Goal: Task Accomplishment & Management: Complete application form

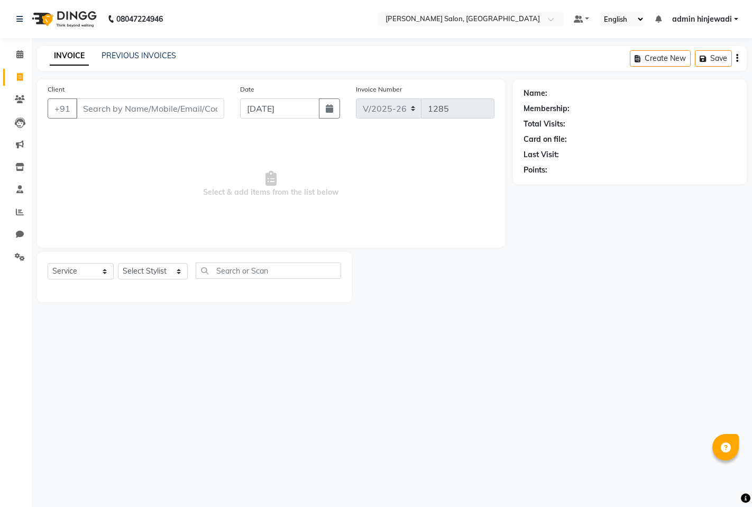
select select "7331"
select select "service"
select select "76917"
click at [118, 263] on select "Select Stylist admin hinjewadi [PERSON_NAME] krishna more [PERSON_NAME] rishi […" at bounding box center [153, 271] width 70 height 16
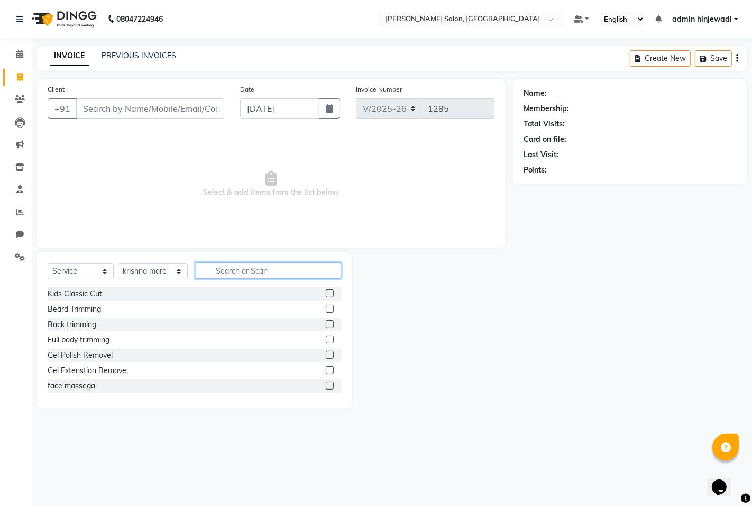
click at [212, 272] on input "text" at bounding box center [268, 270] width 145 height 16
click at [17, 207] on span at bounding box center [20, 212] width 19 height 12
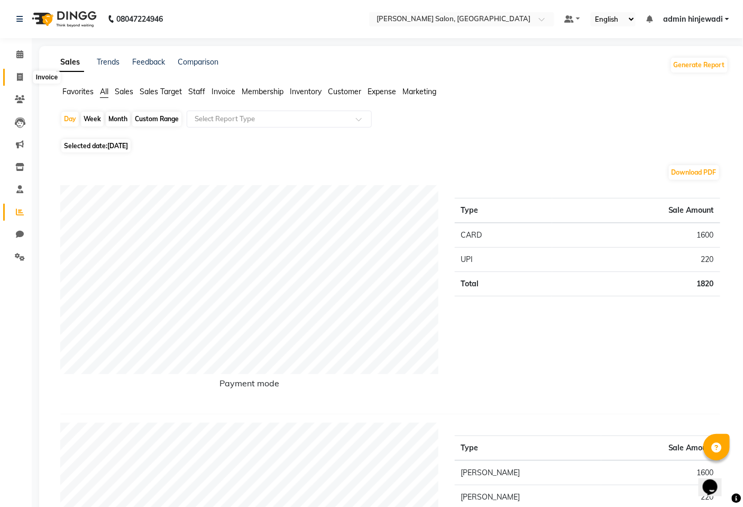
click at [24, 76] on span at bounding box center [20, 77] width 19 height 12
select select "7331"
select select "service"
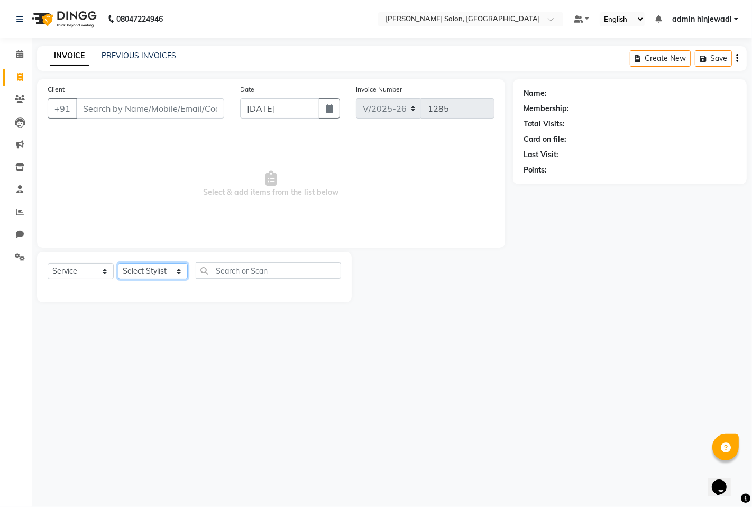
click at [176, 270] on select "Select Stylist admin hinjewadi [PERSON_NAME] krishna more [PERSON_NAME] rishi […" at bounding box center [153, 271] width 70 height 16
select select "76917"
click at [118, 263] on select "Select Stylist admin hinjewadi [PERSON_NAME] krishna more [PERSON_NAME] rishi […" at bounding box center [153, 271] width 70 height 16
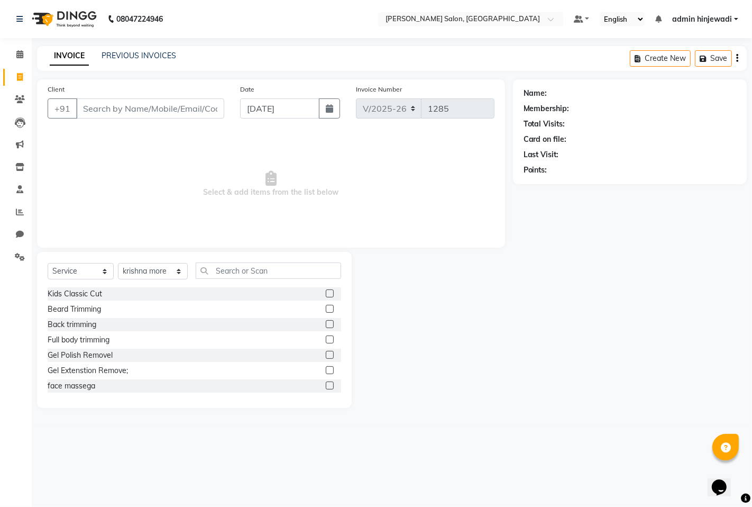
drag, startPoint x: 501, startPoint y: 277, endPoint x: 400, endPoint y: 249, distance: 104.8
click at [474, 272] on div at bounding box center [432, 330] width 161 height 156
click at [223, 274] on input "text" at bounding box center [268, 270] width 145 height 16
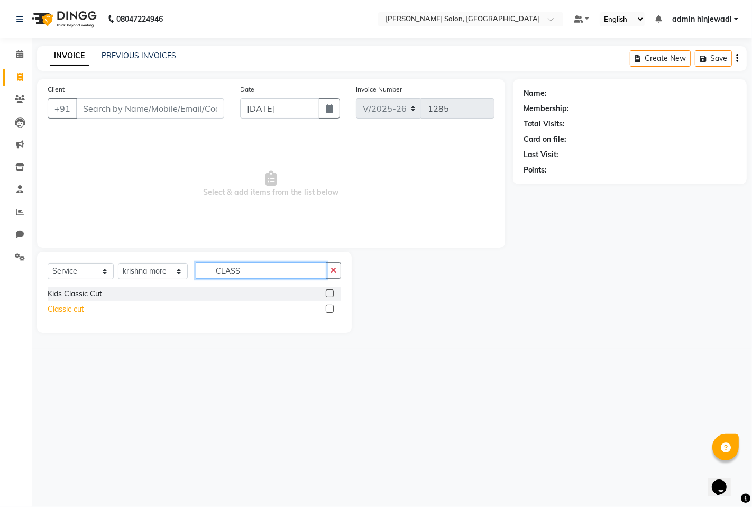
type input "CLASS"
click at [65, 307] on div "Classic cut" at bounding box center [66, 309] width 36 height 11
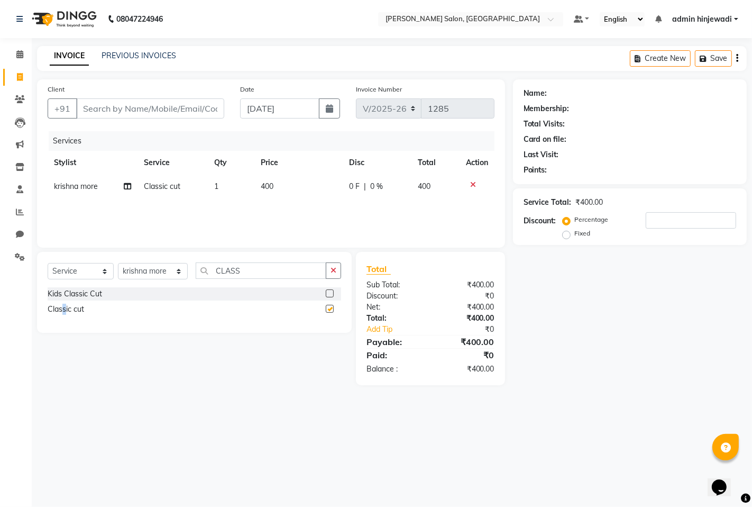
checkbox input "false"
click at [113, 108] on input "Client" at bounding box center [150, 108] width 148 height 20
type input "7"
type input "0"
type input "7207408592"
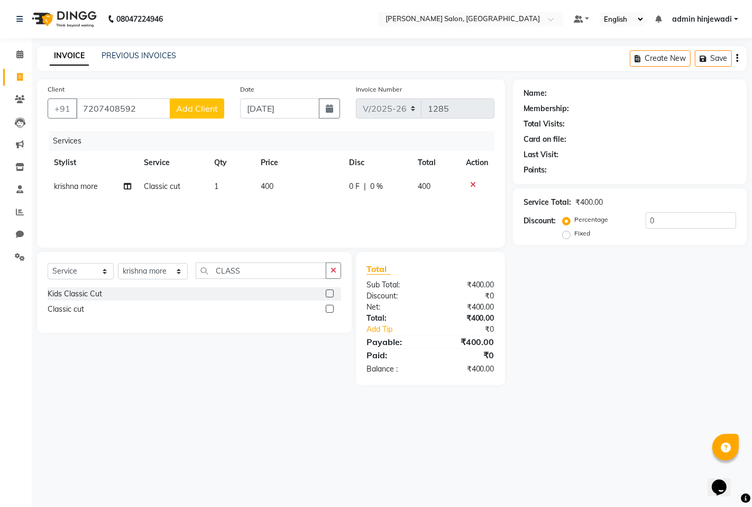
click at [207, 112] on span "Add Client" at bounding box center [197, 108] width 42 height 11
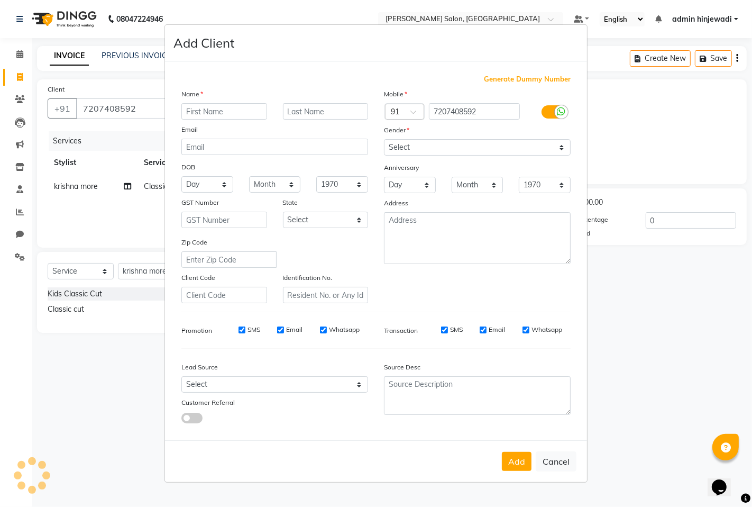
click at [226, 112] on input "text" at bounding box center [224, 111] width 86 height 16
type input "RAHUL"
click at [299, 106] on input "text" at bounding box center [326, 111] width 86 height 16
type input "SHINDE"
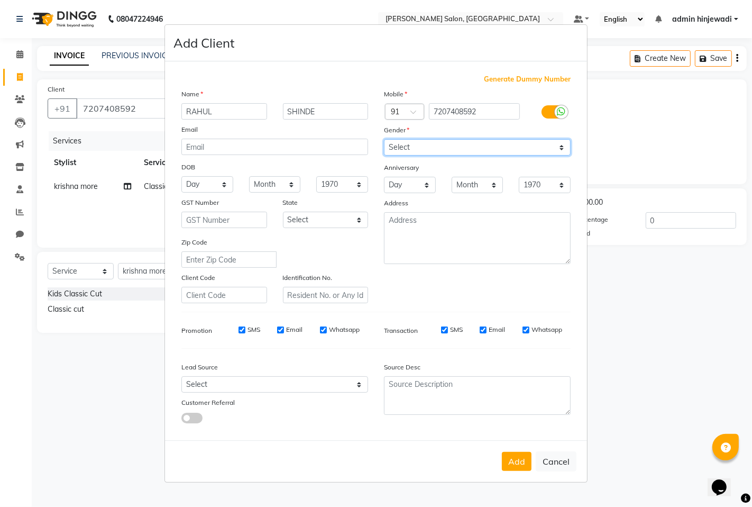
drag, startPoint x: 406, startPoint y: 143, endPoint x: 405, endPoint y: 155, distance: 12.2
click at [406, 143] on select "Select [DEMOGRAPHIC_DATA] [DEMOGRAPHIC_DATA] Other Prefer Not To Say" at bounding box center [477, 147] width 187 height 16
select select "[DEMOGRAPHIC_DATA]"
click at [384, 139] on select "Select [DEMOGRAPHIC_DATA] [DEMOGRAPHIC_DATA] Other Prefer Not To Say" at bounding box center [477, 147] width 187 height 16
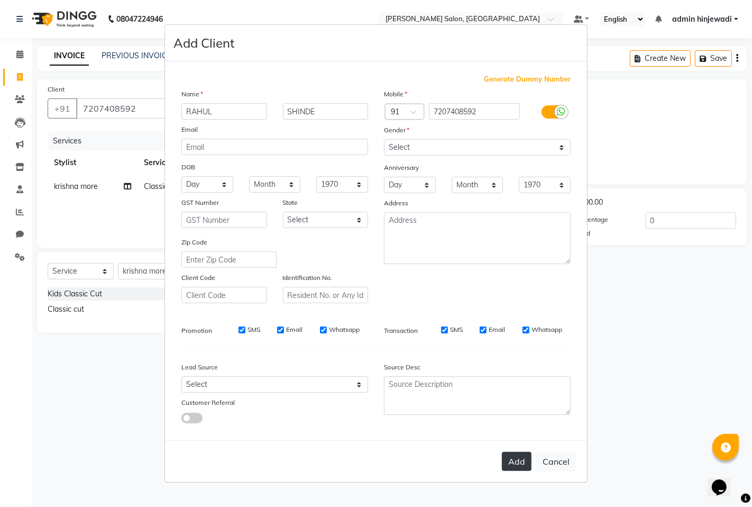
click at [520, 464] on button "Add" at bounding box center [517, 461] width 30 height 19
select select
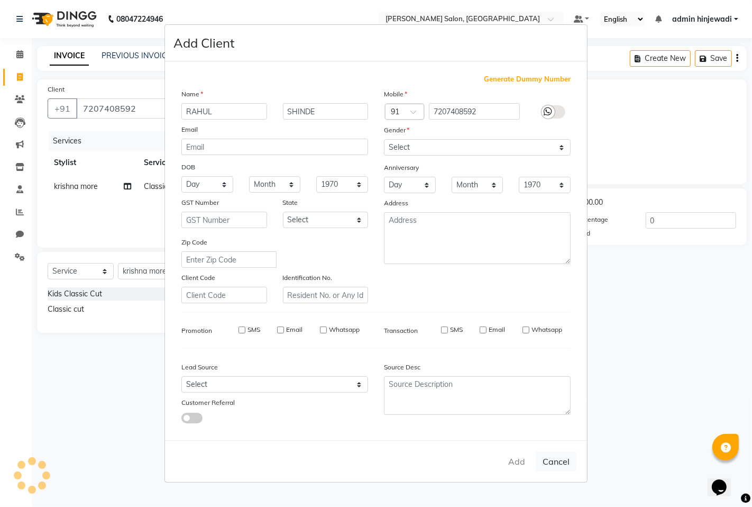
select select
checkbox input "false"
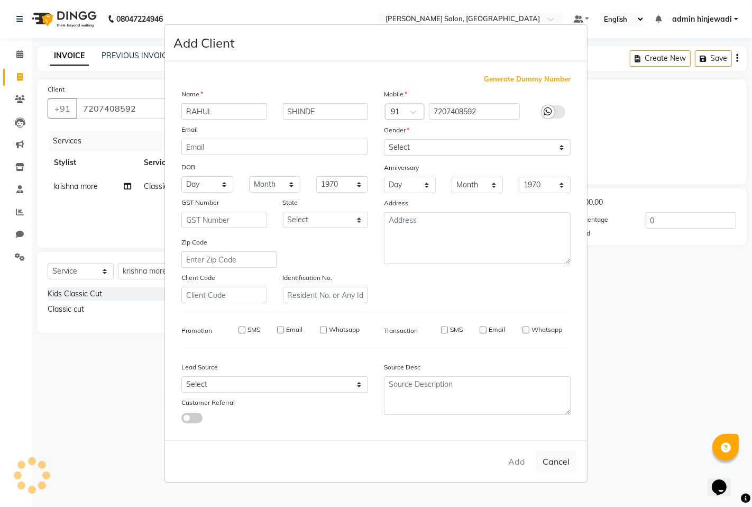
checkbox input "false"
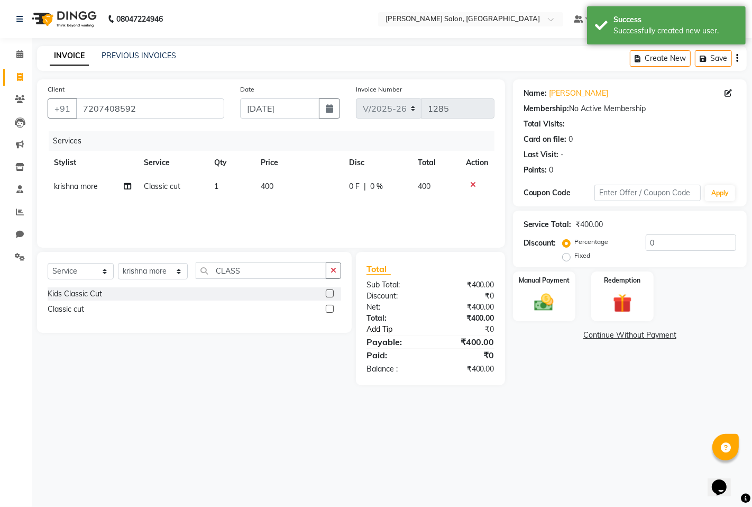
click at [376, 328] on link "Add Tip" at bounding box center [401, 329] width 84 height 11
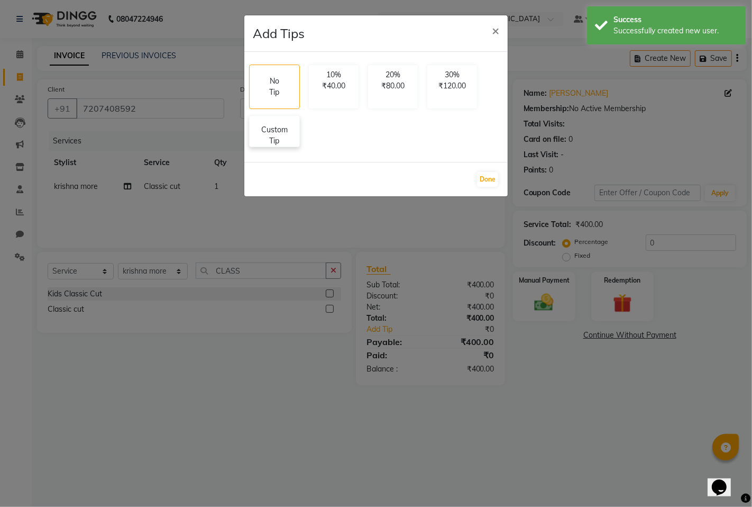
click at [282, 139] on p "Custom Tip" at bounding box center [274, 135] width 37 height 22
select select "76917"
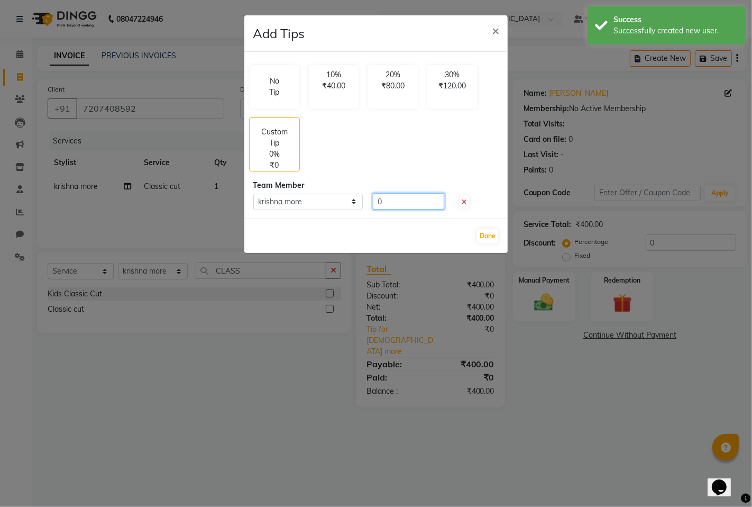
click at [415, 201] on input "0" at bounding box center [408, 201] width 71 height 16
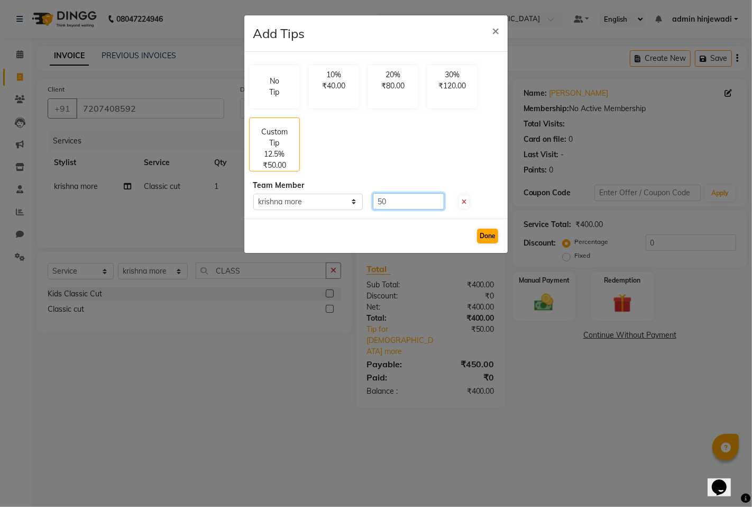
type input "50"
click at [489, 239] on button "Done" at bounding box center [487, 235] width 21 height 15
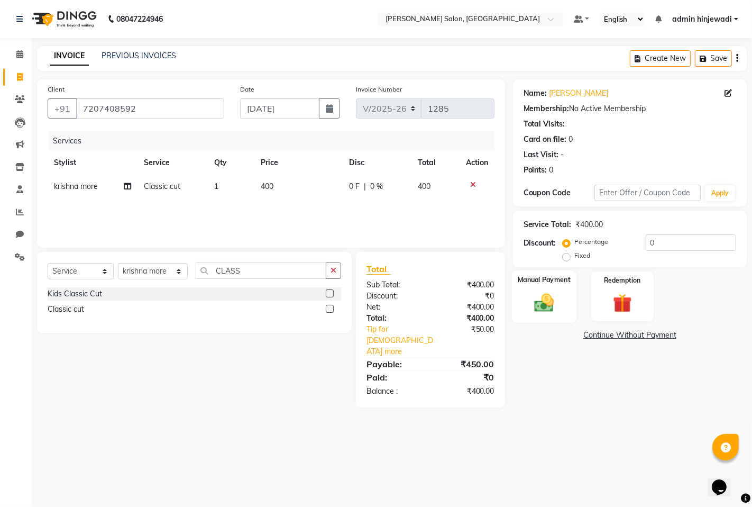
click at [539, 303] on img at bounding box center [544, 302] width 32 height 23
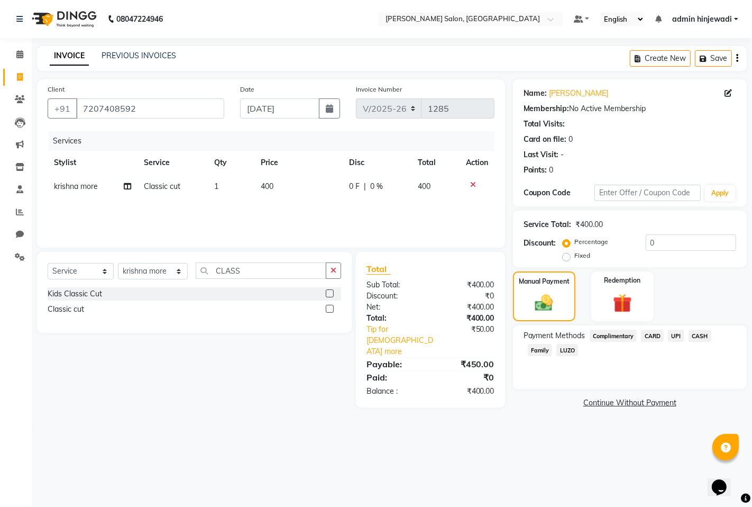
click at [654, 334] on span "CARD" at bounding box center [652, 336] width 23 height 12
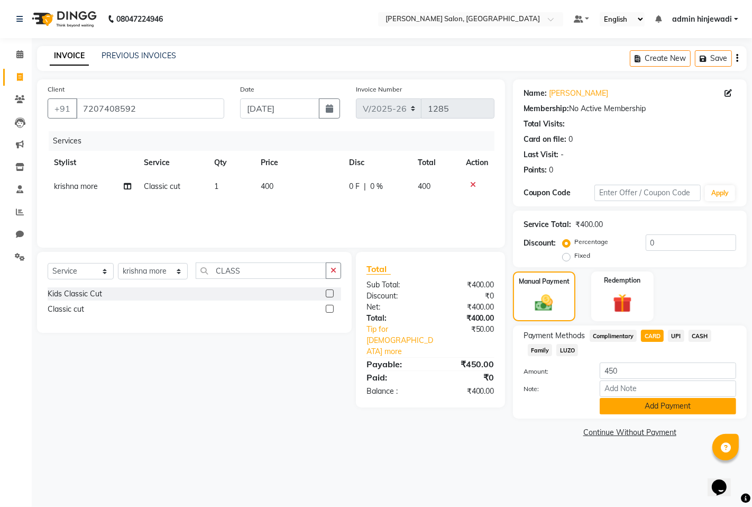
click at [636, 406] on button "Add Payment" at bounding box center [668, 406] width 136 height 16
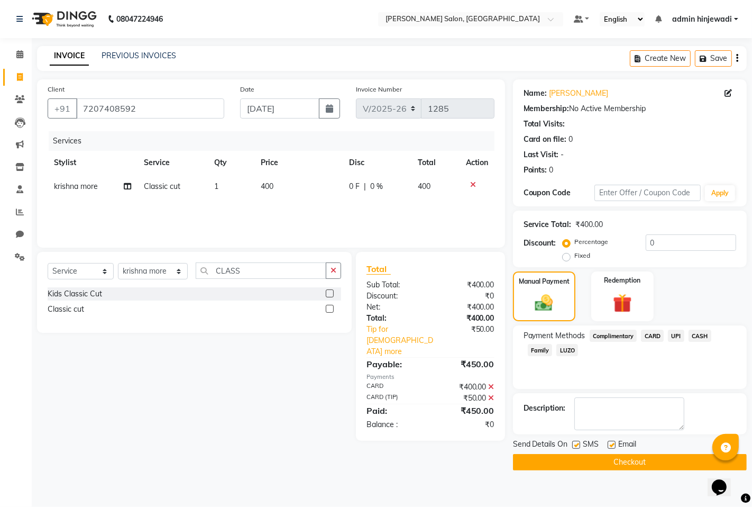
click at [596, 465] on button "Checkout" at bounding box center [630, 462] width 234 height 16
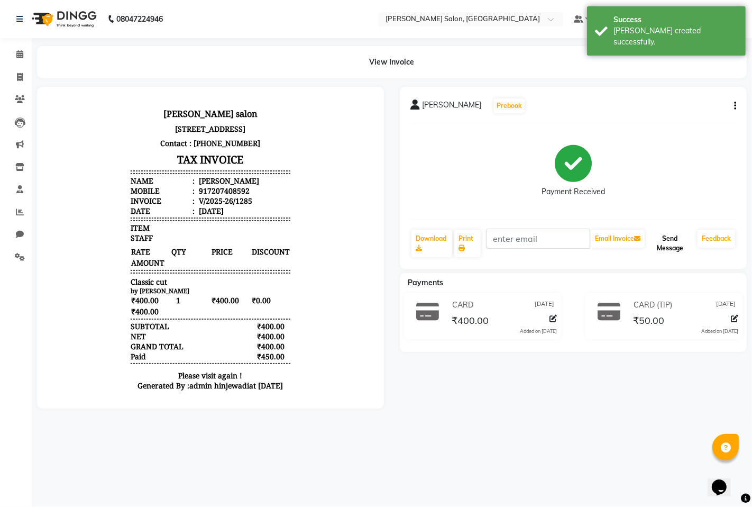
click at [680, 249] on button "Send Message" at bounding box center [670, 244] width 47 height 28
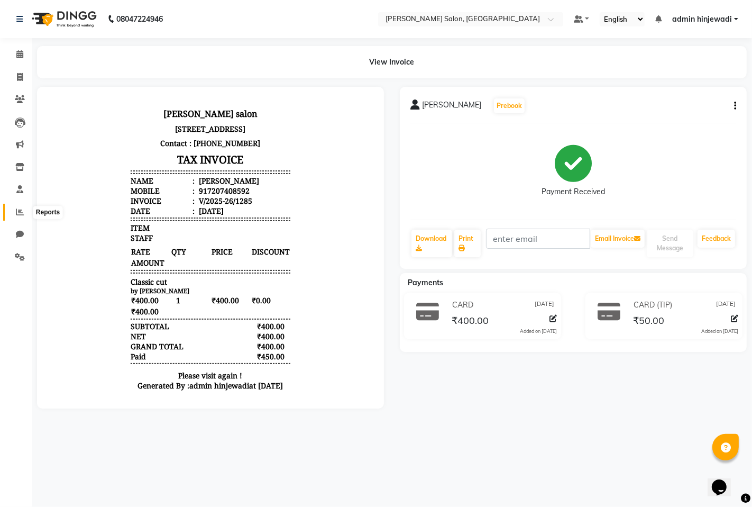
click at [17, 212] on icon at bounding box center [20, 212] width 8 height 8
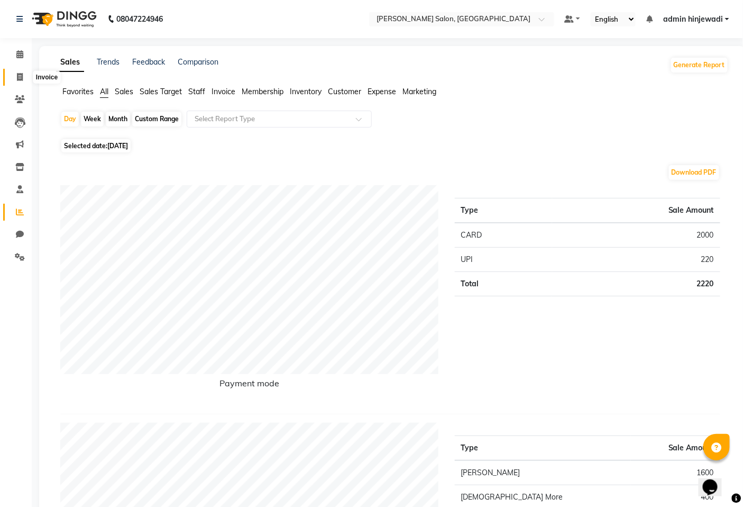
click at [17, 75] on icon at bounding box center [20, 77] width 6 height 8
select select "service"
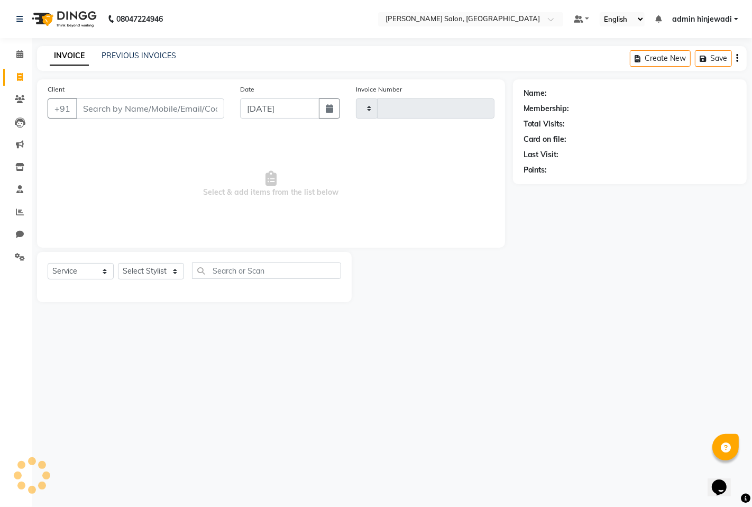
type input "1286"
select select "7331"
click at [146, 279] on select "Select Stylist admin hinjewadi [PERSON_NAME] krishna more [PERSON_NAME] rishi […" at bounding box center [153, 271] width 70 height 16
select select "90443"
click at [118, 263] on select "Select Stylist admin hinjewadi [PERSON_NAME] krishna more [PERSON_NAME] rishi […" at bounding box center [153, 271] width 70 height 16
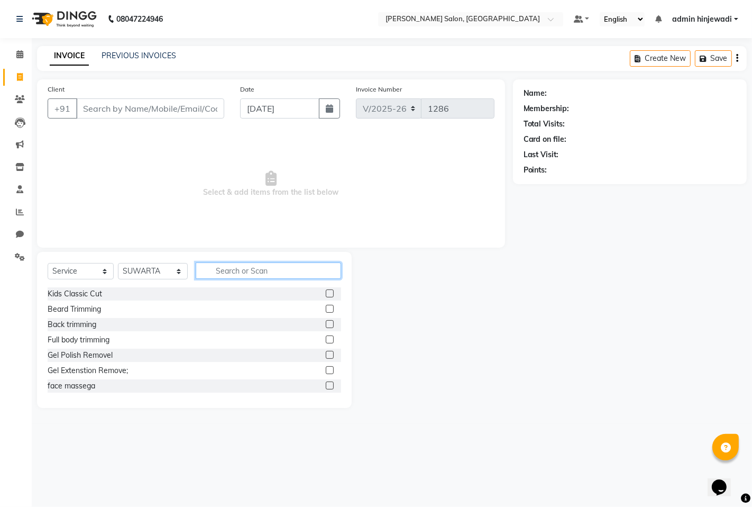
click at [262, 271] on input "text" at bounding box center [268, 270] width 145 height 16
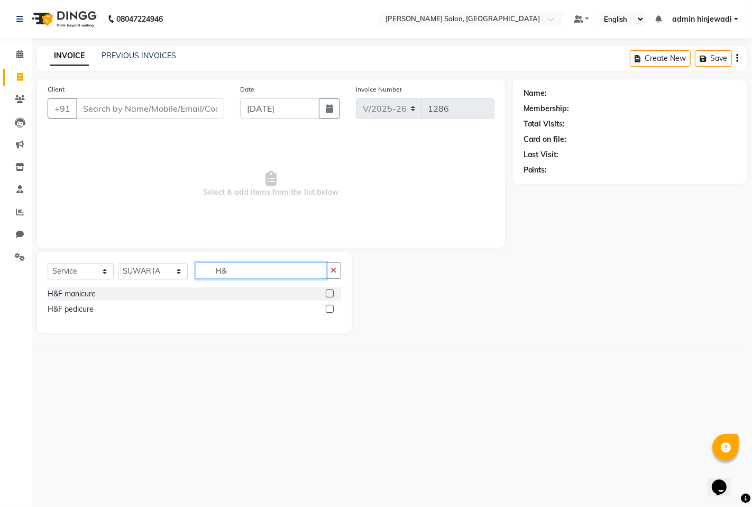
type input "H&"
click at [331, 309] on label at bounding box center [330, 309] width 8 height 8
click at [331, 309] on input "checkbox" at bounding box center [329, 309] width 7 height 7
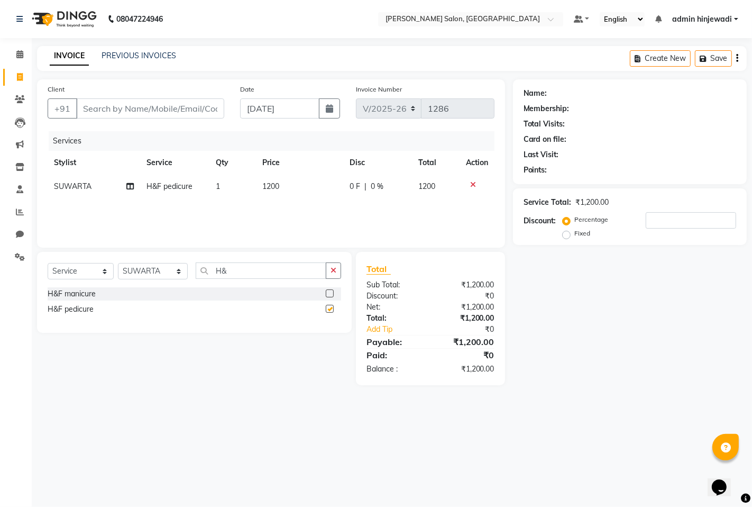
checkbox input "false"
click at [332, 274] on icon "button" at bounding box center [334, 270] width 6 height 7
